Goal: Information Seeking & Learning: Learn about a topic

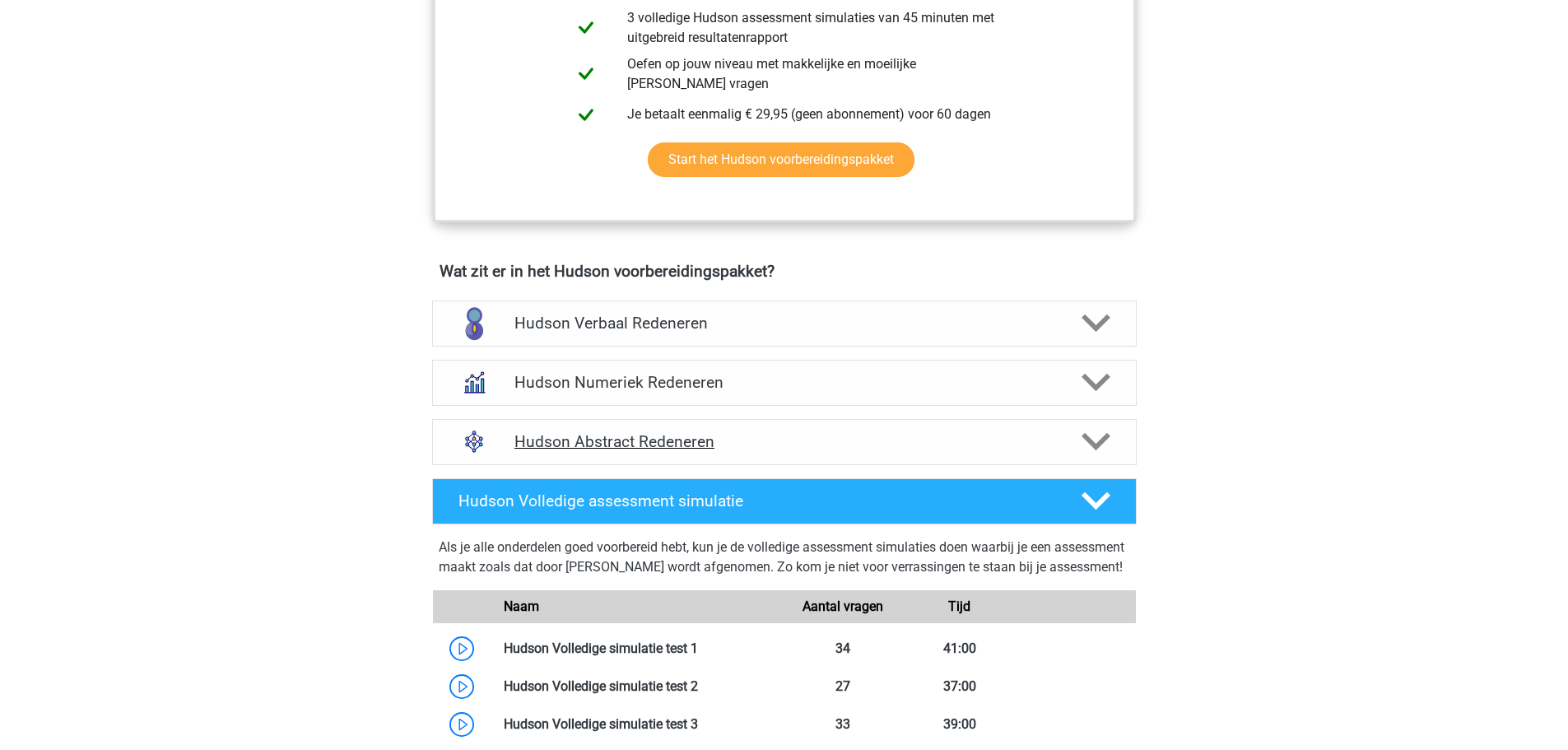
scroll to position [824, 0]
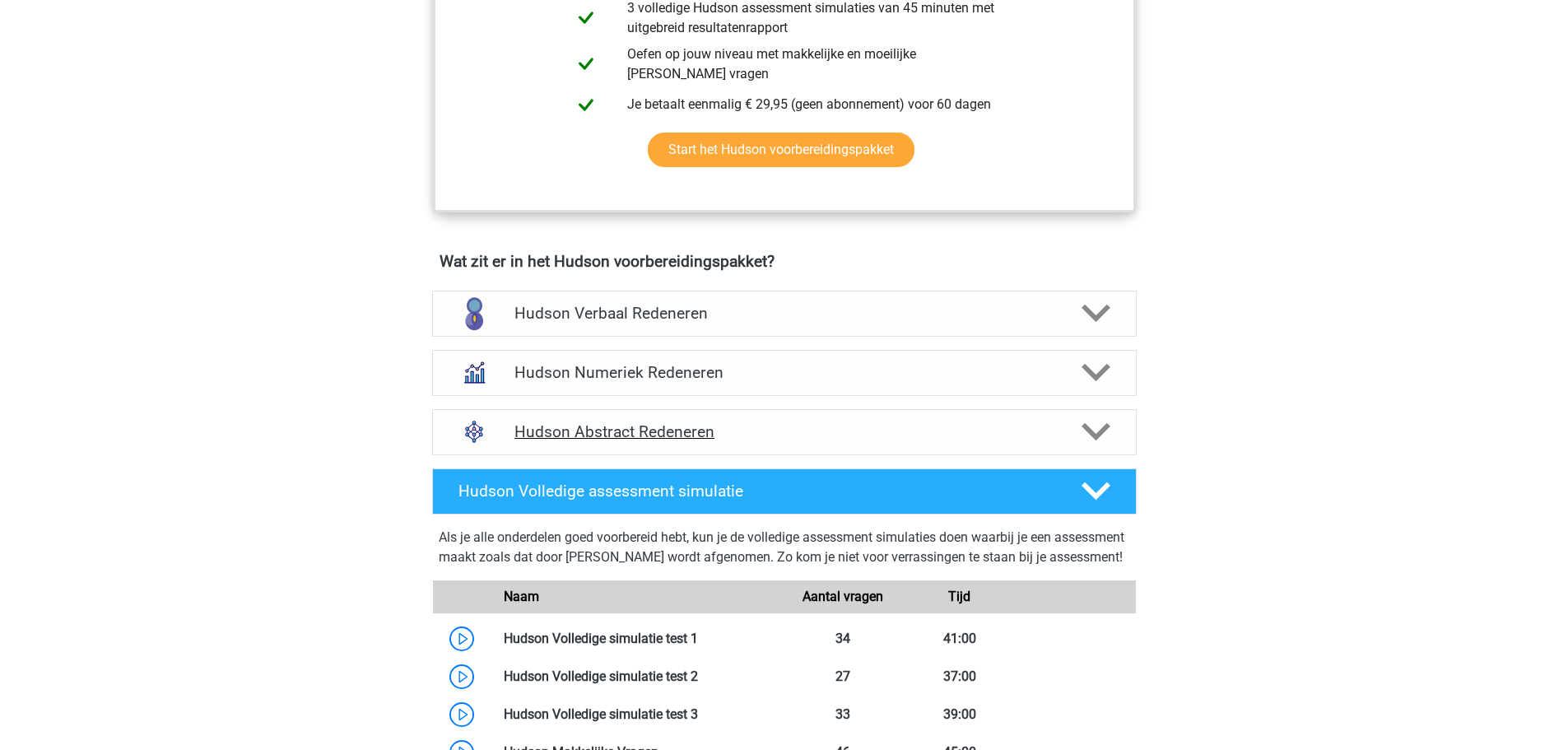
click at [1096, 427] on icon at bounding box center [1096, 432] width 28 height 28
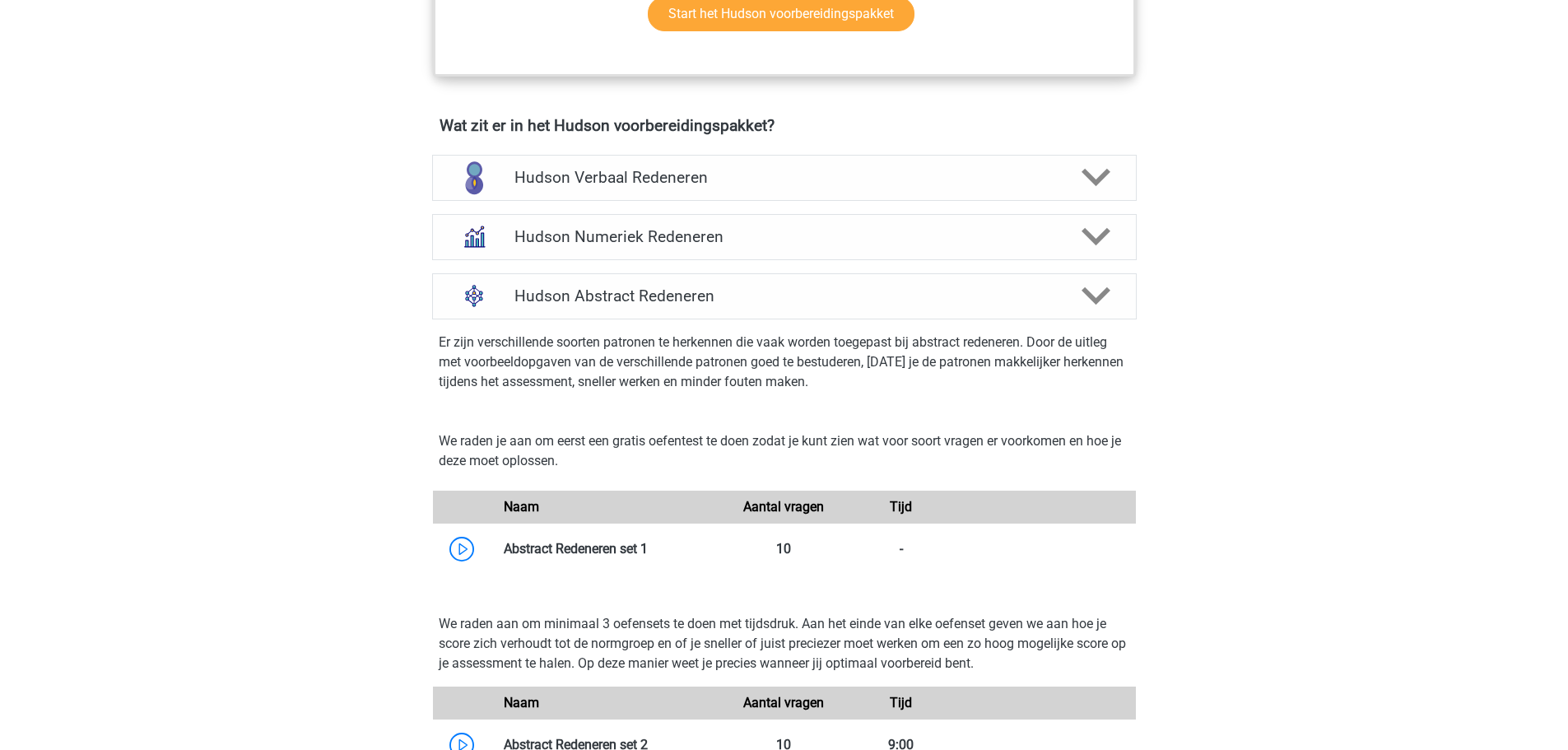
scroll to position [988, 0]
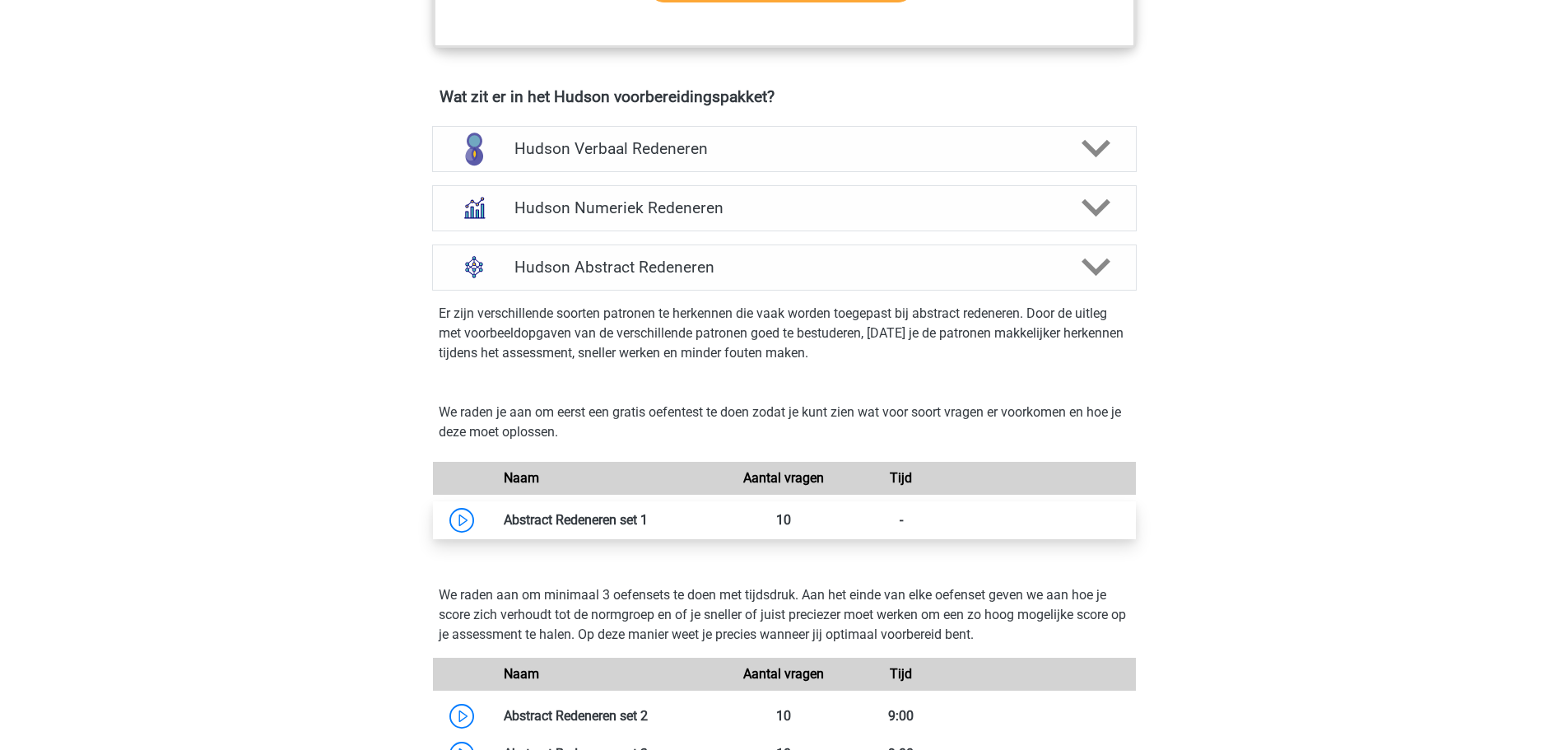
click at [647, 520] on link at bounding box center [647, 520] width 0 height 16
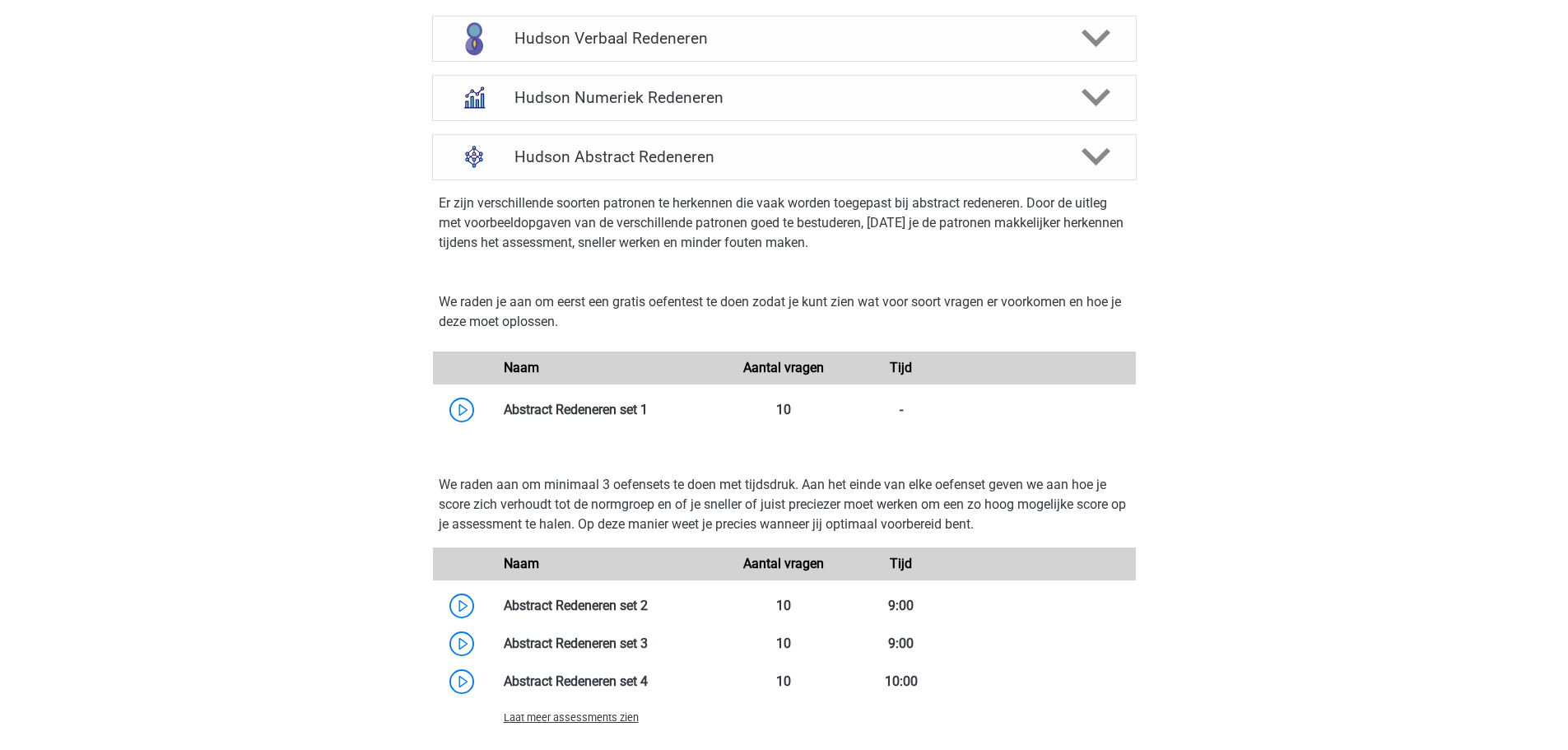
scroll to position [1482, 0]
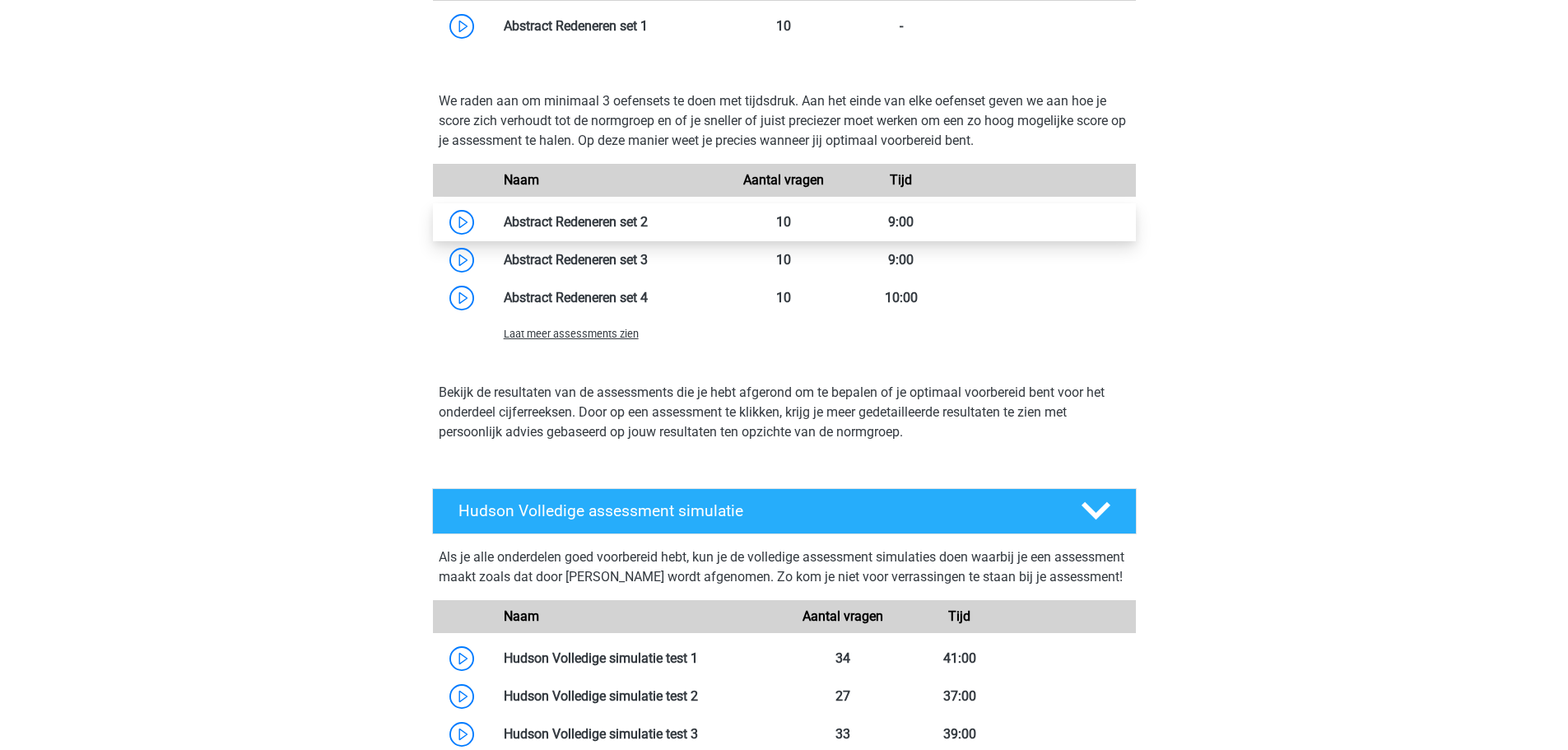
click at [647, 218] on link at bounding box center [647, 221] width 0 height 16
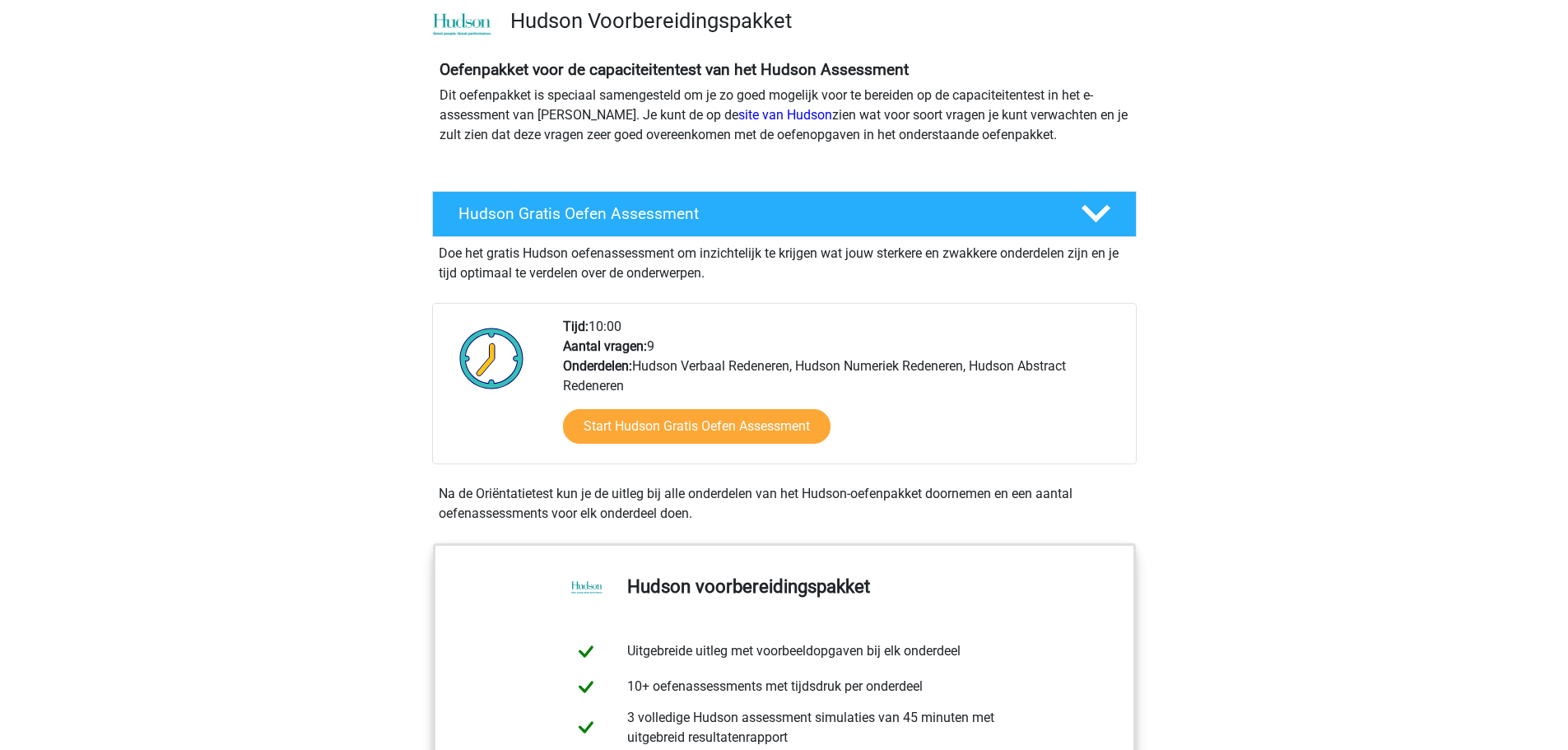
scroll to position [0, 0]
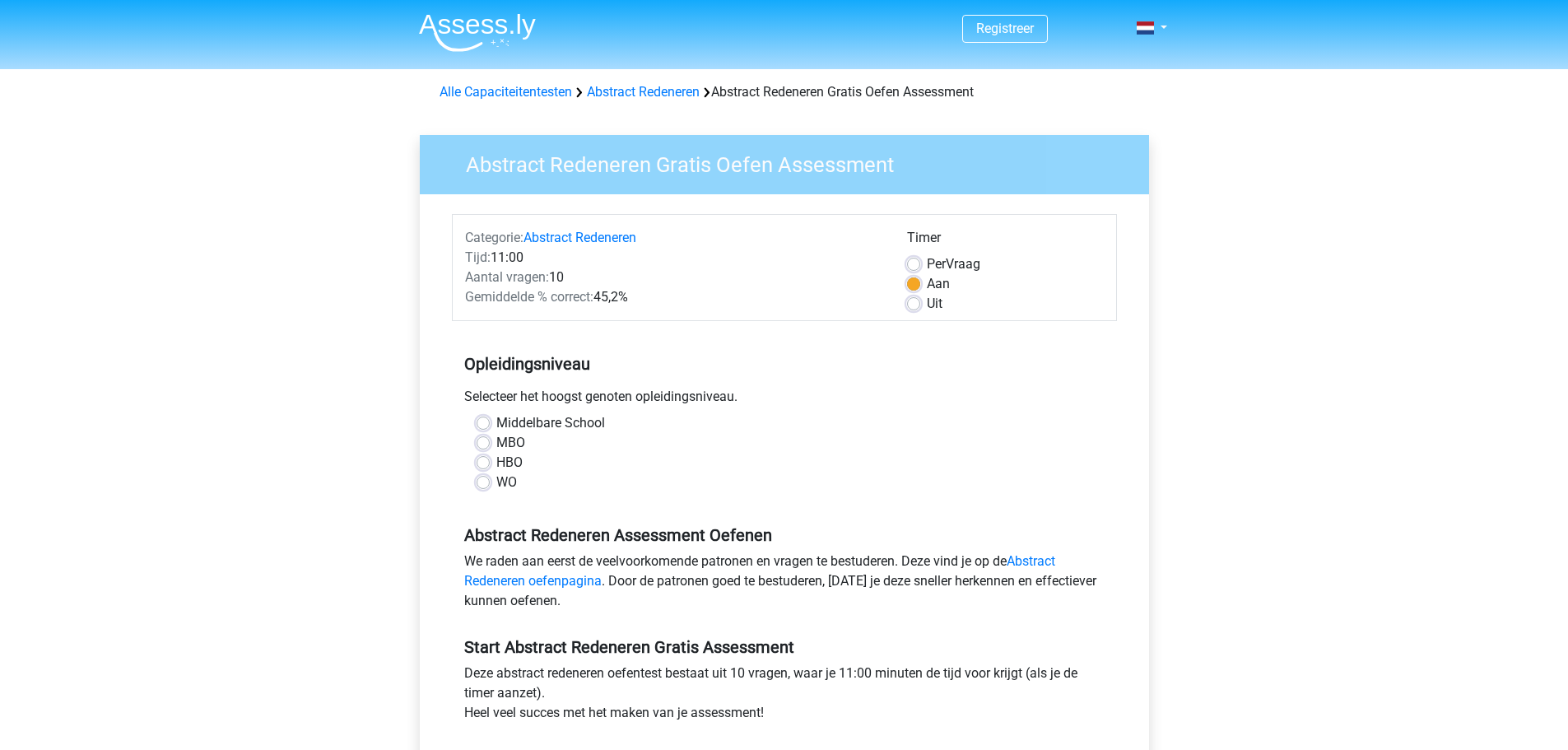
click at [496, 420] on label "Middelbare School" at bounding box center [550, 423] width 109 height 20
click at [484, 420] on input "Middelbare School" at bounding box center [483, 422] width 13 height 17
radio input "true"
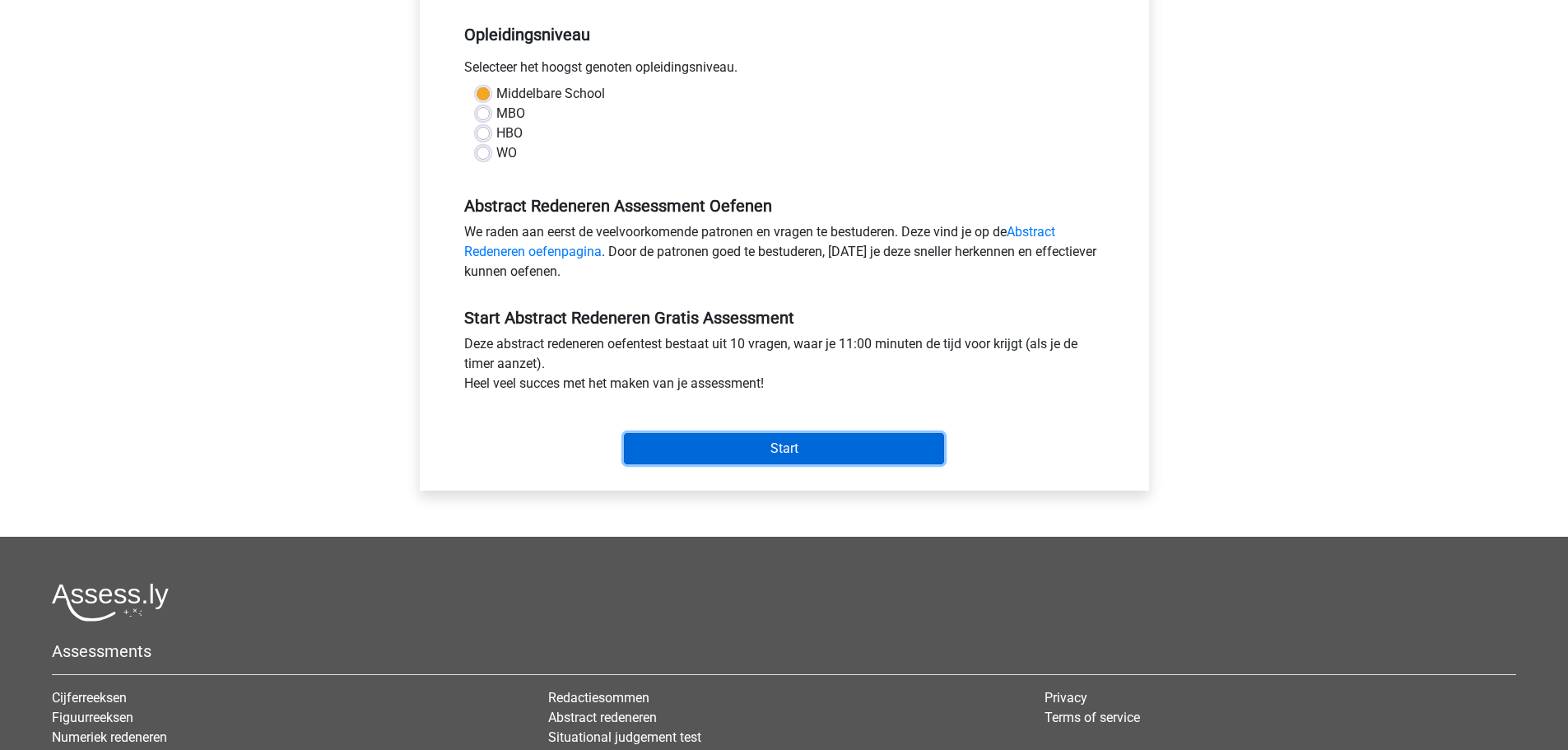
click at [773, 448] on input "Start" at bounding box center [784, 448] width 320 height 31
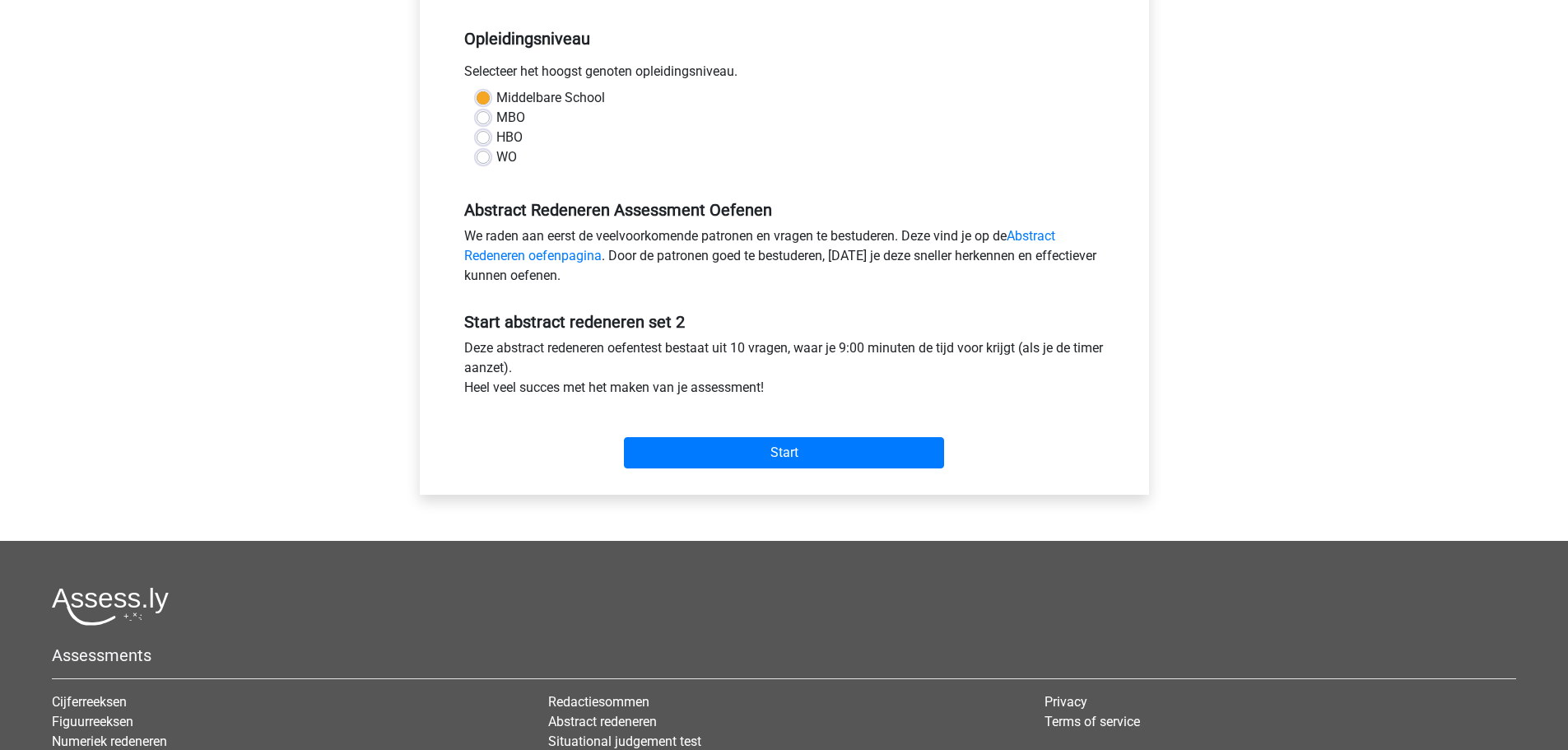
scroll to position [329, 0]
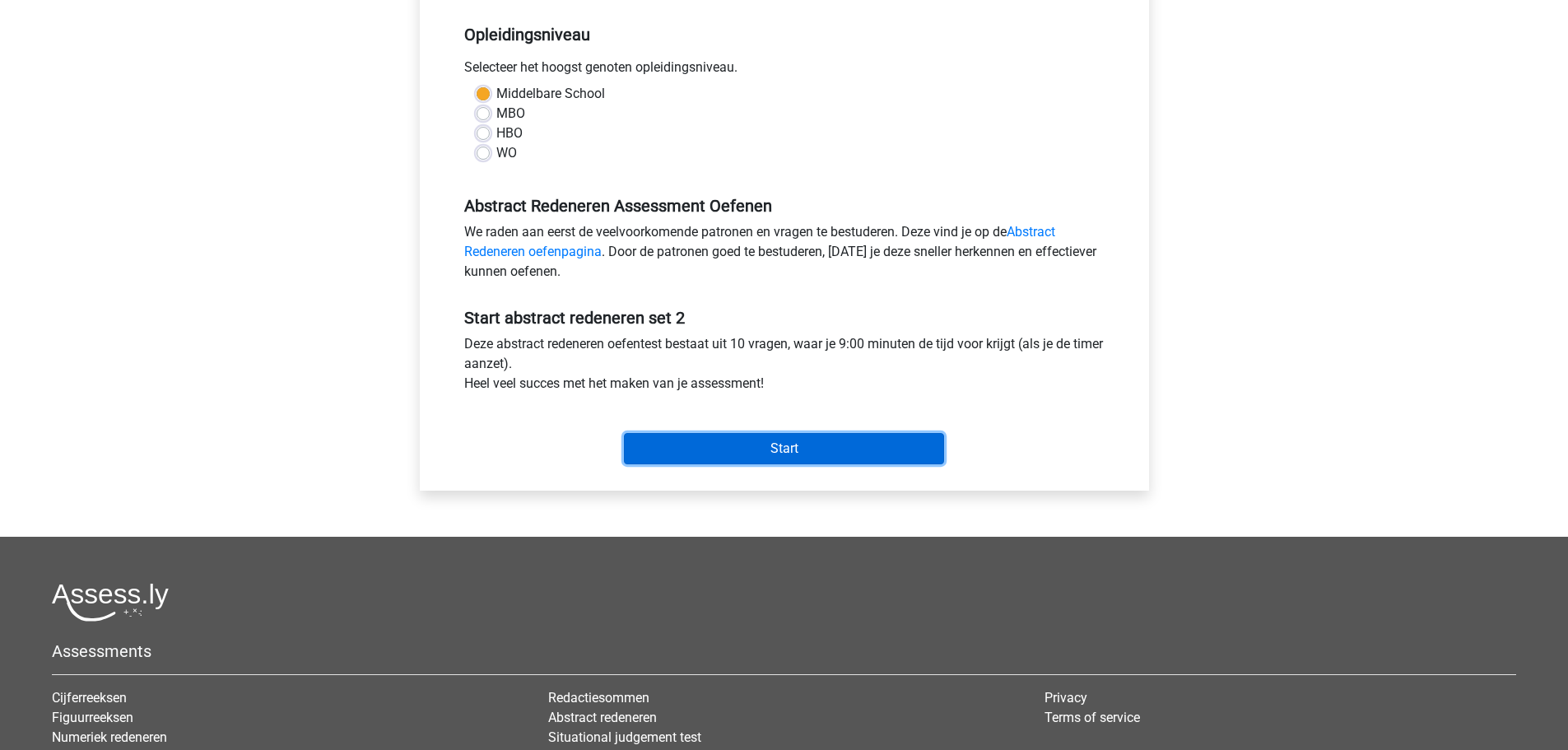
click at [755, 447] on input "Start" at bounding box center [784, 448] width 320 height 31
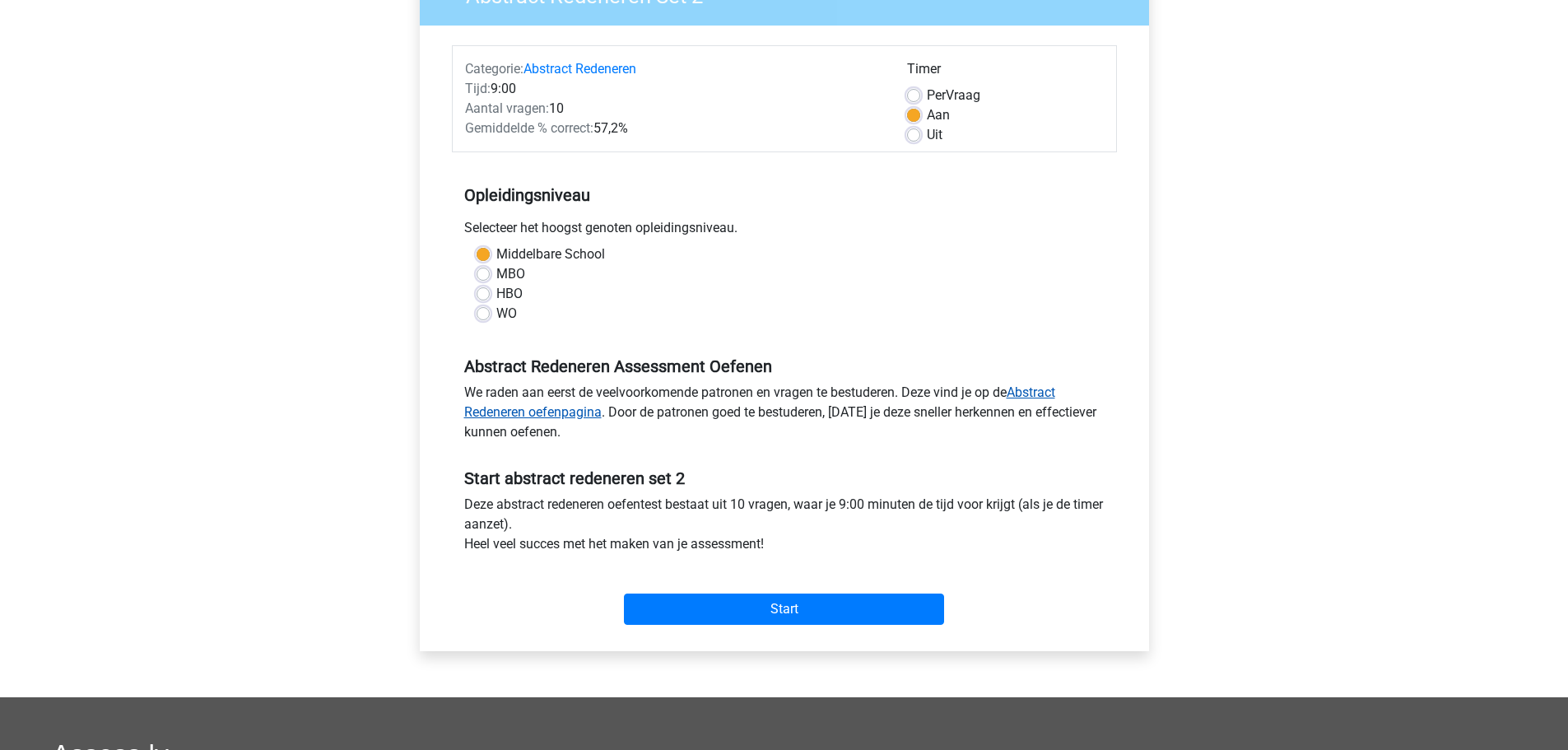
scroll to position [165, 0]
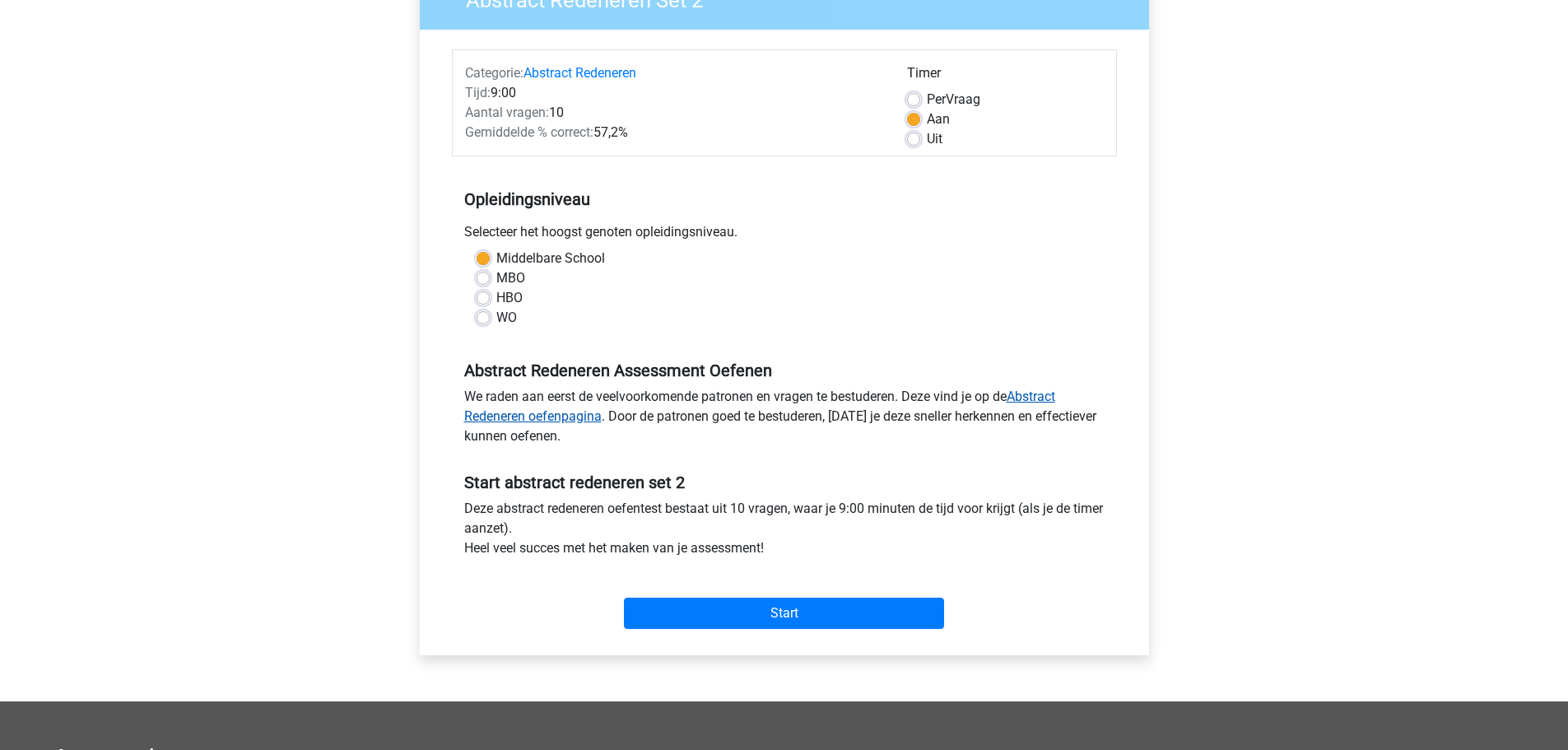
click at [563, 412] on link "Abstract Redeneren oefenpagina" at bounding box center [759, 406] width 591 height 35
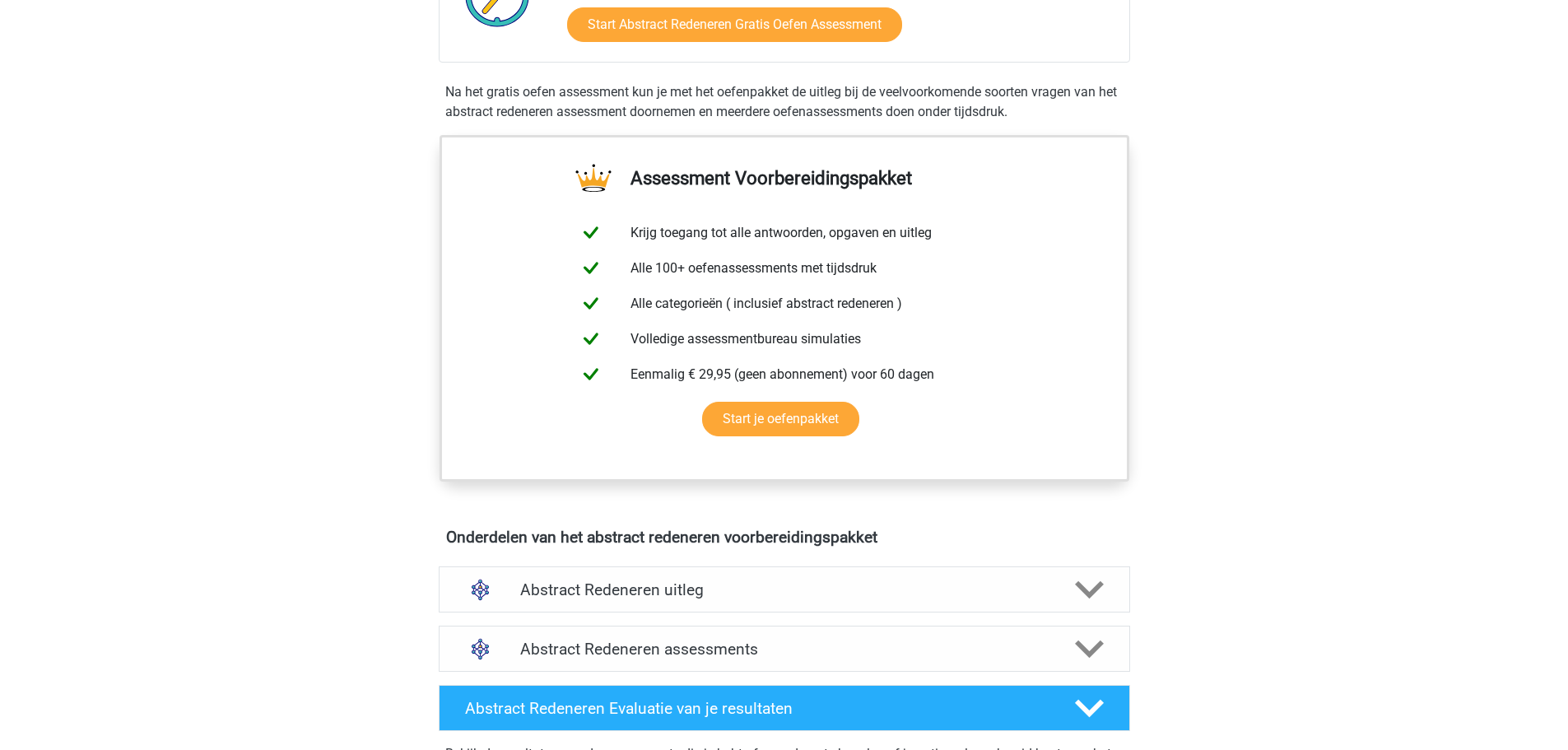
scroll to position [212, 0]
